Goal: Download file/media

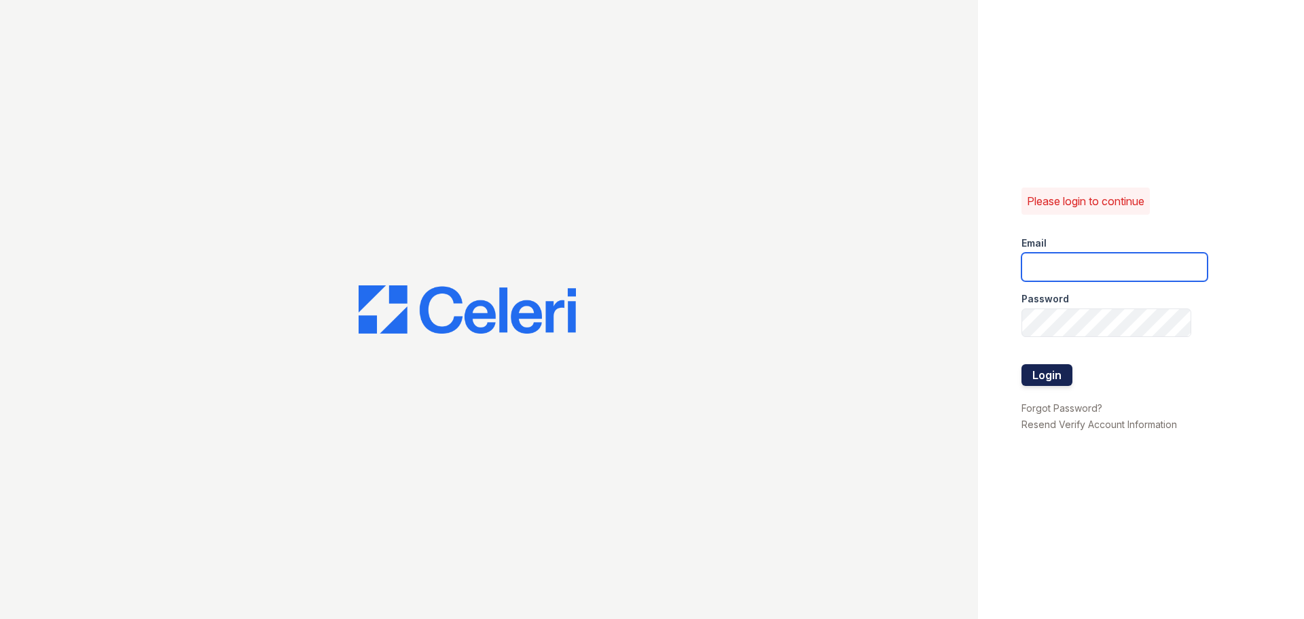
type input "[EMAIL_ADDRESS][DOMAIN_NAME]"
click at [1052, 371] on button "Login" at bounding box center [1046, 375] width 51 height 22
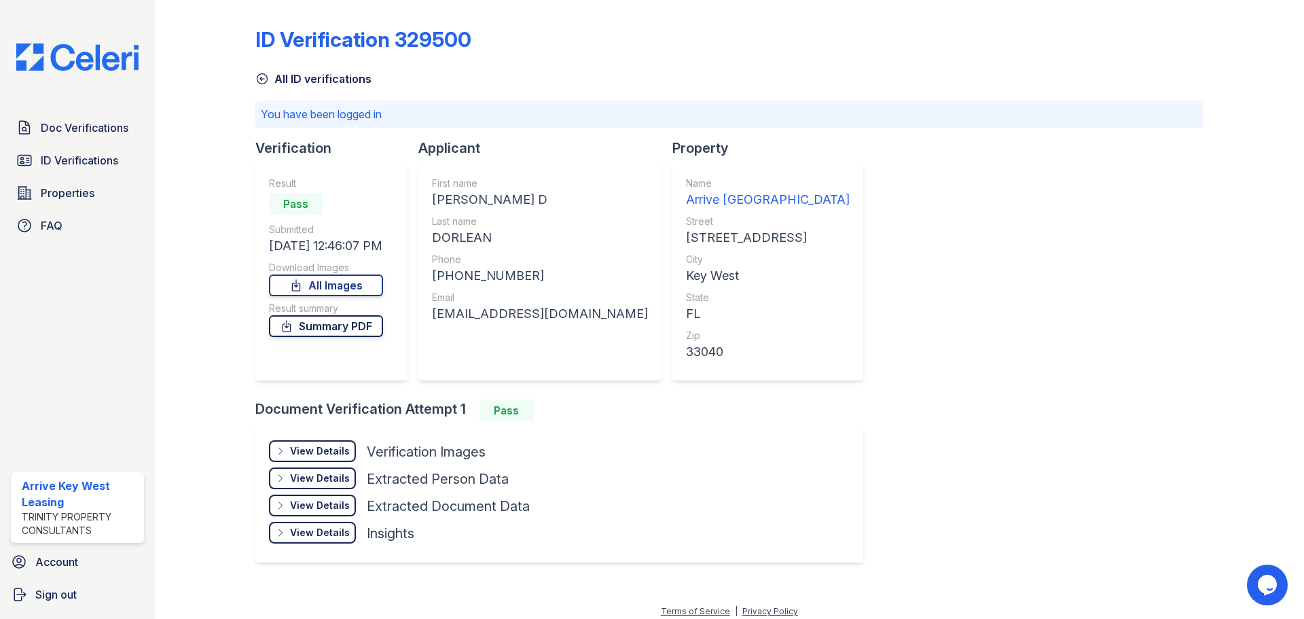
click at [318, 324] on link "Summary PDF" at bounding box center [326, 326] width 114 height 22
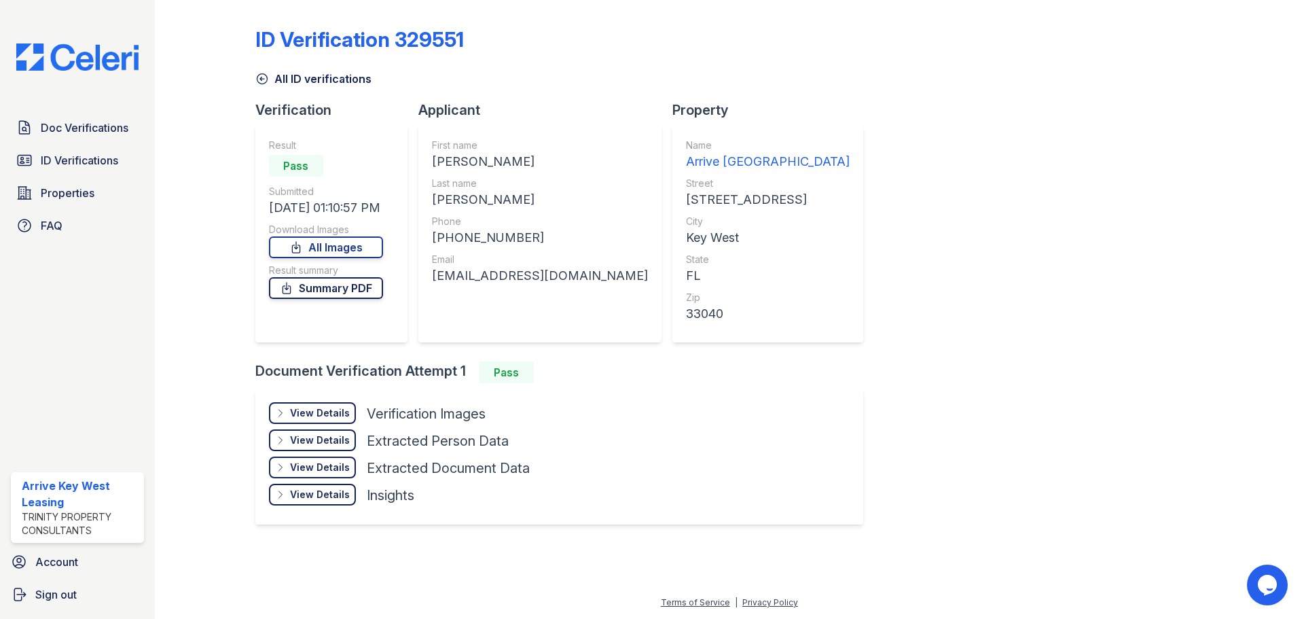
click at [380, 289] on link "Summary PDF" at bounding box center [326, 288] width 114 height 22
click at [342, 414] on div "View Details" at bounding box center [320, 413] width 60 height 14
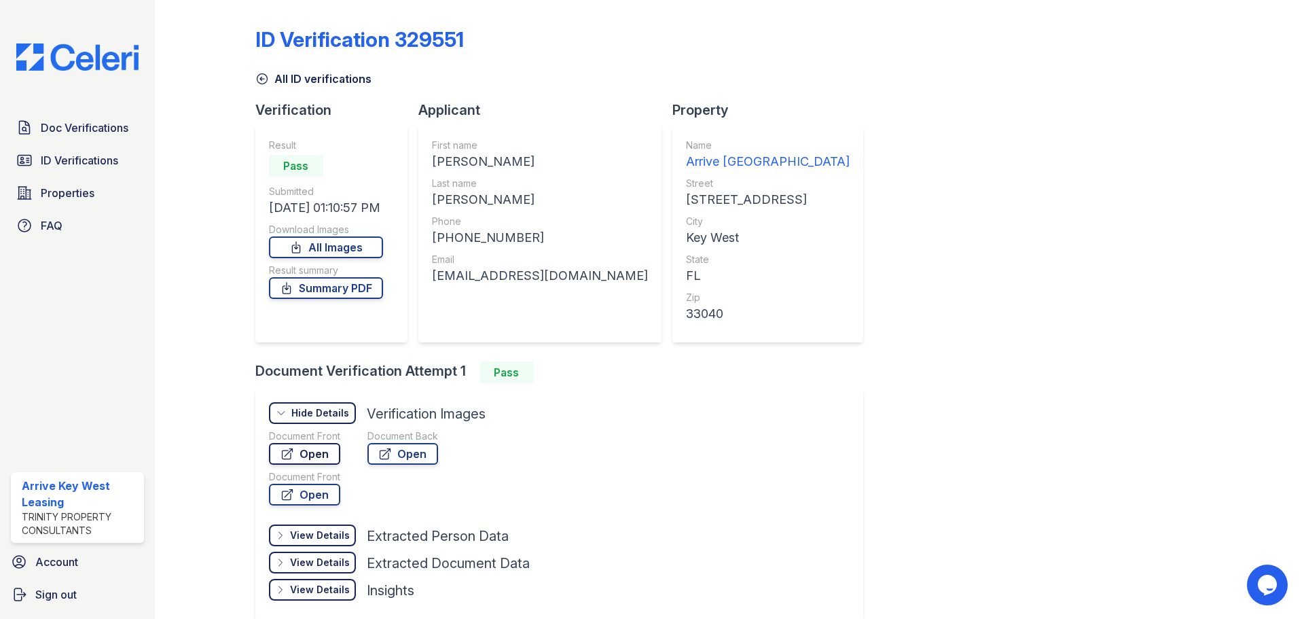
click at [314, 452] on link "Open" at bounding box center [304, 454] width 71 height 22
